Goal: Task Accomplishment & Management: Manage account settings

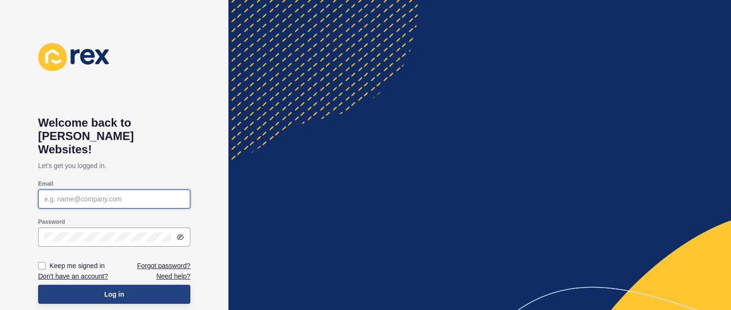
type input "[PERSON_NAME][EMAIL_ADDRESS][DOMAIN_NAME]"
click at [123, 289] on span "Log in" at bounding box center [114, 294] width 20 height 10
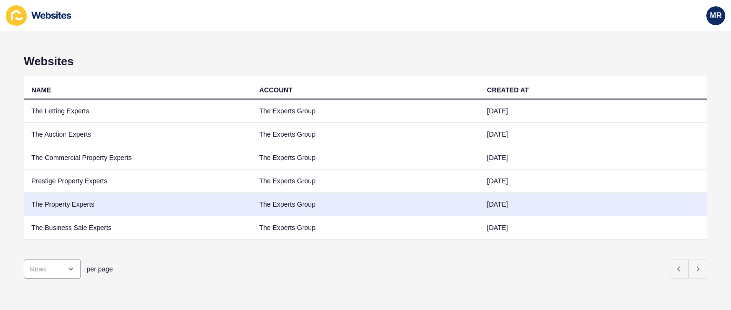
click at [87, 203] on td "The Property Experts" at bounding box center [138, 204] width 228 height 23
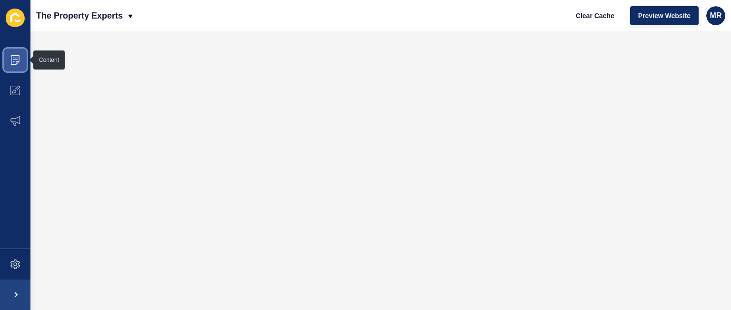
click at [14, 64] on icon at bounding box center [15, 60] width 10 height 10
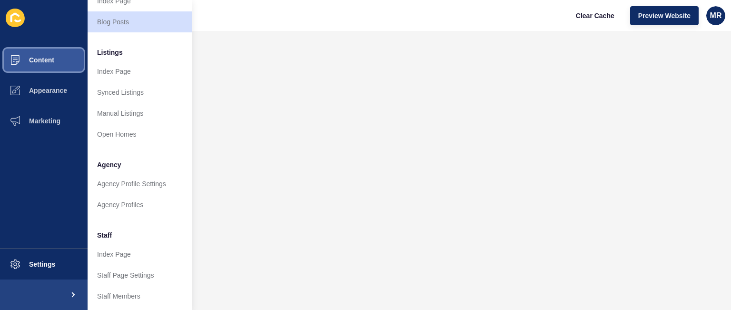
scroll to position [111, 0]
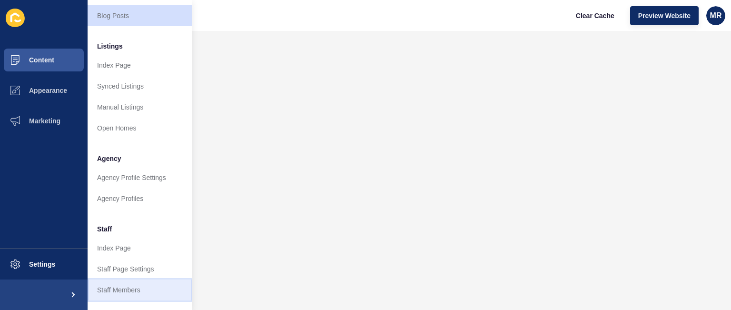
click at [149, 291] on link "Staff Members" at bounding box center [140, 289] width 105 height 21
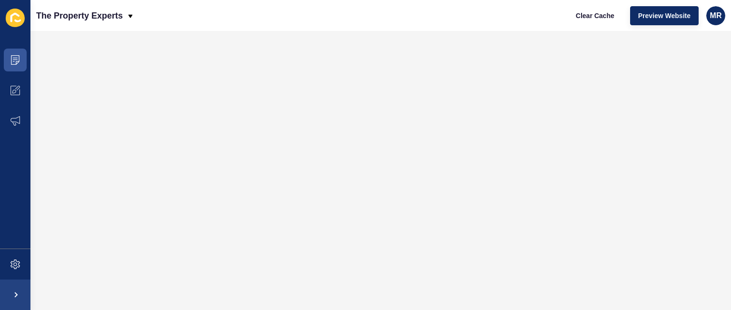
click at [20, 222] on ul "Content Appearance Marketing" at bounding box center [15, 147] width 30 height 204
click at [718, 25] on div "Clear Cache Preview Website MR" at bounding box center [646, 15] width 165 height 27
click at [718, 19] on span "MR" at bounding box center [716, 16] width 12 height 10
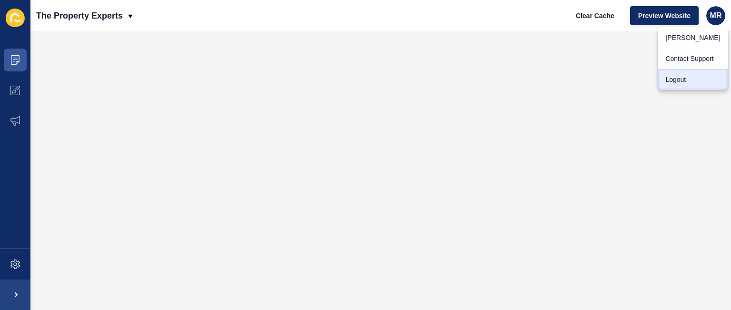
click at [690, 74] on link "Logout" at bounding box center [693, 79] width 70 height 21
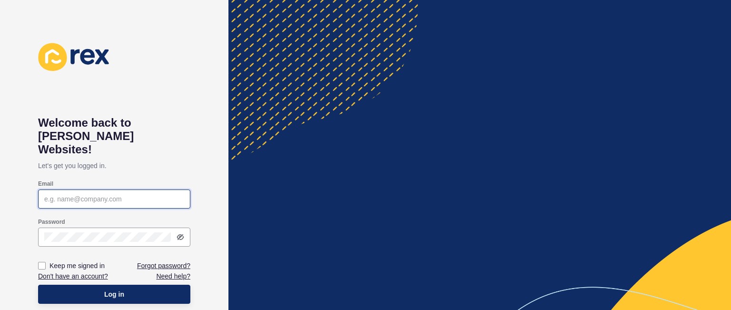
type input "[PERSON_NAME][EMAIL_ADDRESS][DOMAIN_NAME]"
